Goal: Information Seeking & Learning: Learn about a topic

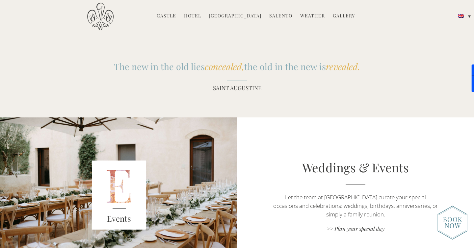
scroll to position [810, 0]
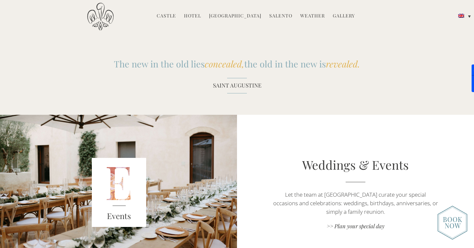
click at [449, 217] on img at bounding box center [452, 223] width 30 height 34
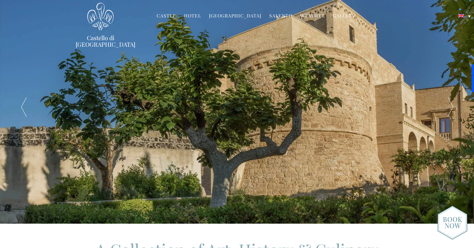
scroll to position [0, 0]
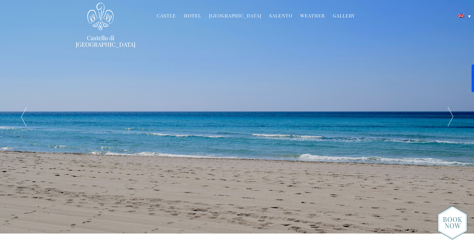
click at [237, 178] on div "A Family Home Opens its Doors in Salento – Puglia – Italy" at bounding box center [238, 117] width 332 height 234
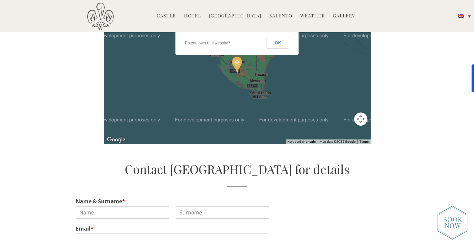
scroll to position [1518, 0]
click at [451, 220] on img at bounding box center [452, 223] width 30 height 34
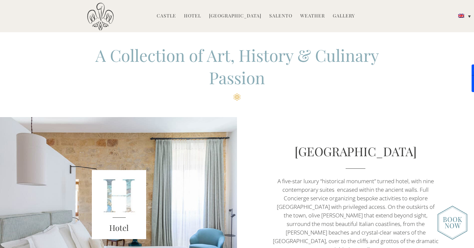
scroll to position [201, 0]
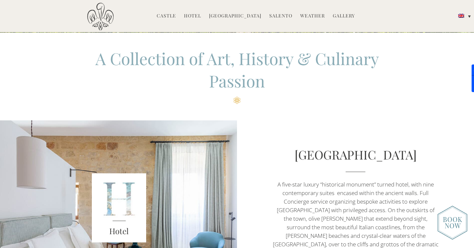
click at [452, 221] on img at bounding box center [452, 223] width 30 height 34
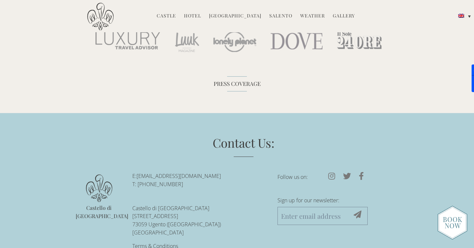
scroll to position [2006, 0]
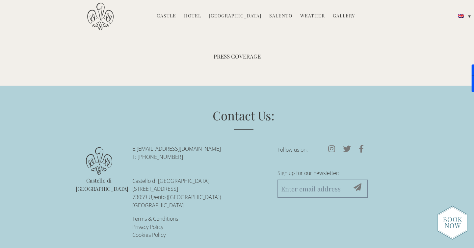
click at [198, 16] on link "Hotel" at bounding box center [192, 17] width 17 height 8
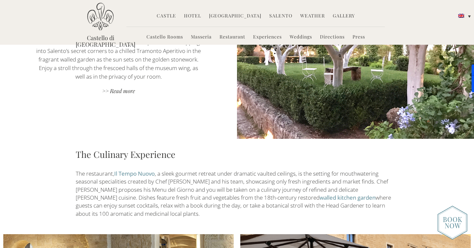
scroll to position [628, 0]
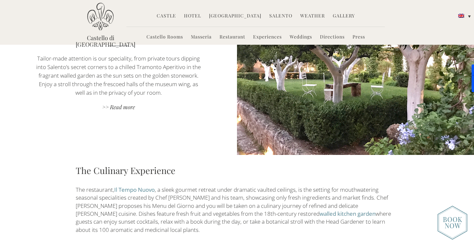
click at [242, 16] on link "[GEOGRAPHIC_DATA]" at bounding box center [235, 17] width 52 height 8
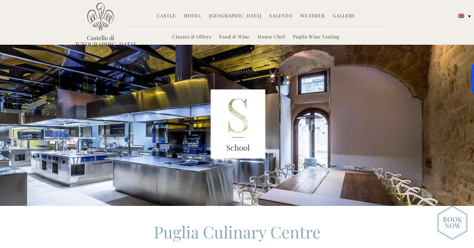
click at [172, 15] on link "Castle" at bounding box center [166, 17] width 19 height 8
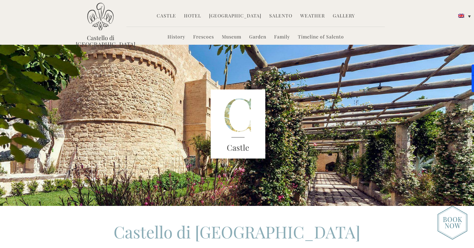
click at [280, 38] on link "Family" at bounding box center [282, 38] width 16 height 8
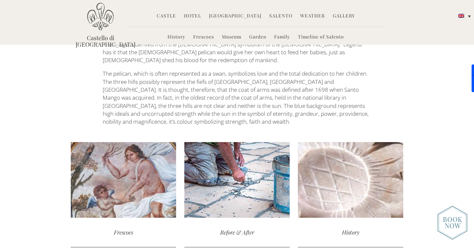
scroll to position [1414, 0]
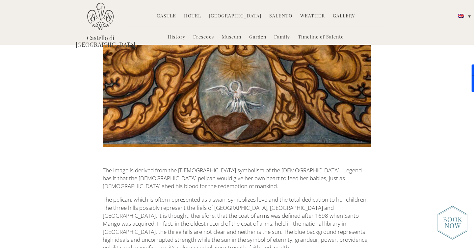
click at [337, 34] on link "Timeline of Salento" at bounding box center [321, 38] width 46 height 8
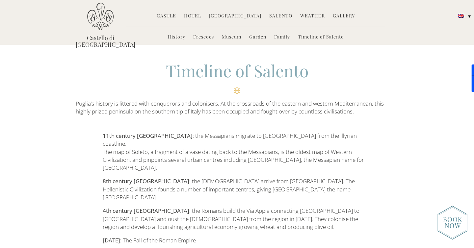
click at [281, 18] on link "Salento" at bounding box center [280, 17] width 23 height 8
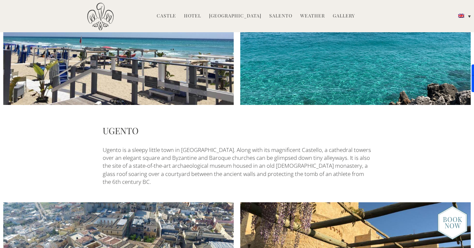
scroll to position [1693, 0]
